Goal: Navigation & Orientation: Find specific page/section

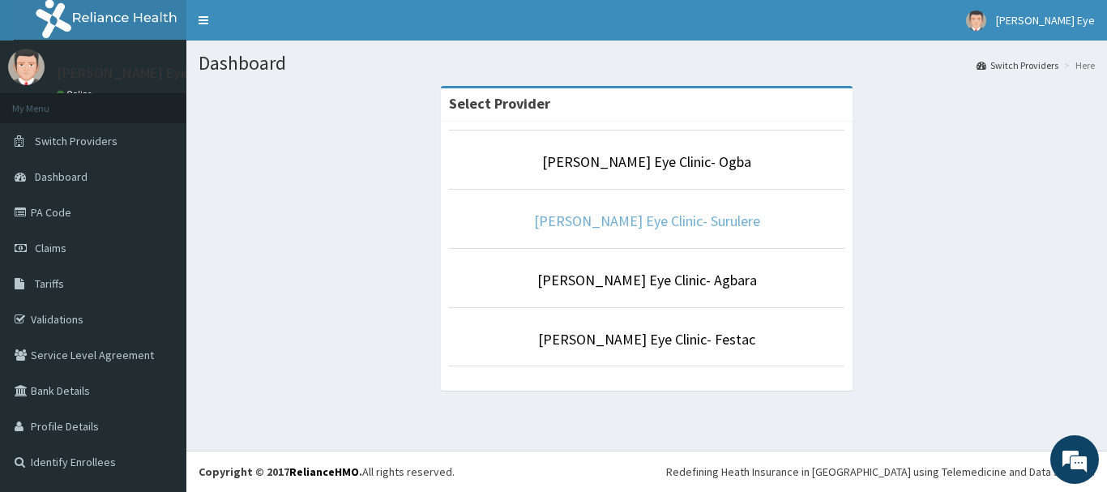
click at [576, 226] on link "[PERSON_NAME] Eye Clinic- Surulere" at bounding box center [647, 220] width 226 height 19
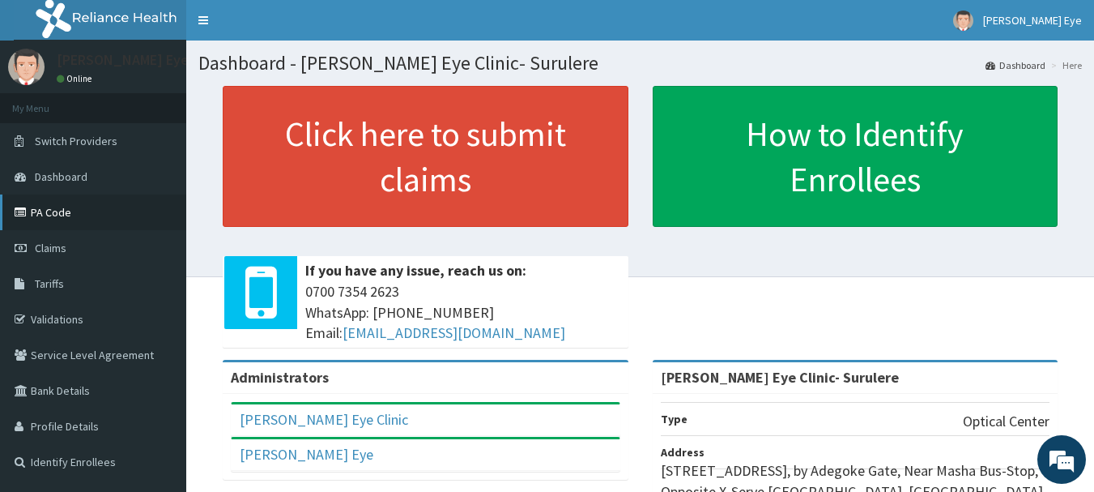
click at [130, 199] on link "PA Code" at bounding box center [93, 212] width 186 height 36
